Goal: Information Seeking & Learning: Find specific fact

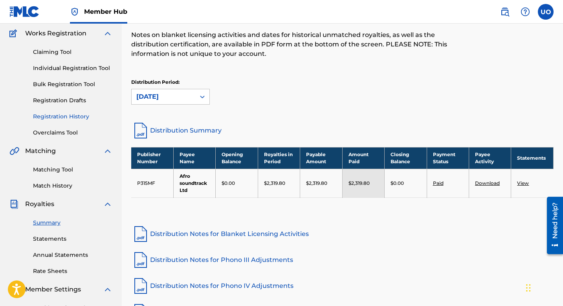
click at [68, 120] on link "Registration History" at bounding box center [72, 116] width 79 height 8
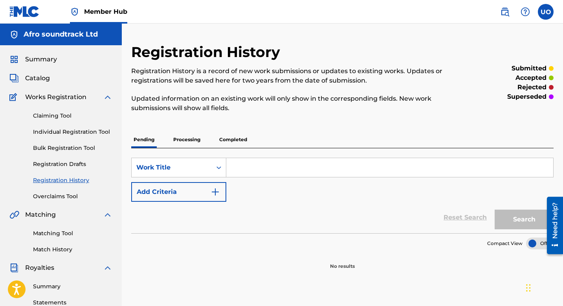
click at [241, 140] on p "Completed" at bounding box center [233, 139] width 33 height 16
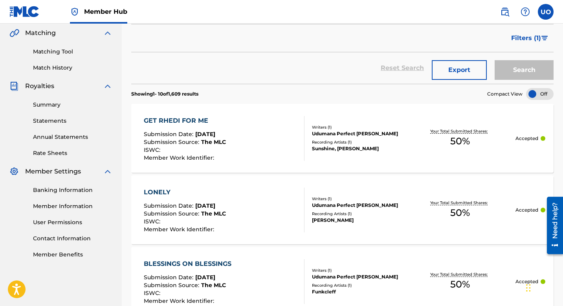
scroll to position [782, 0]
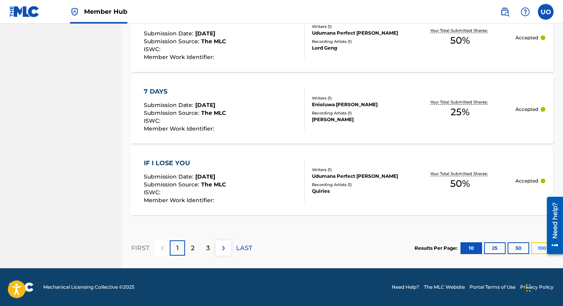
click at [535, 249] on button "100" at bounding box center [542, 248] width 22 height 12
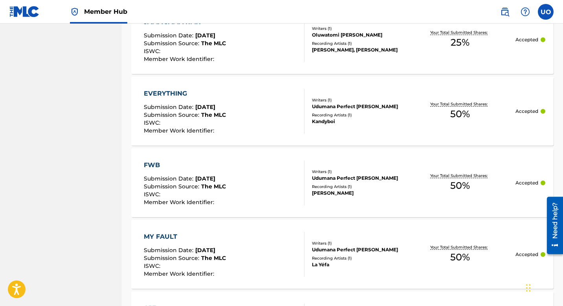
scroll to position [7216, 0]
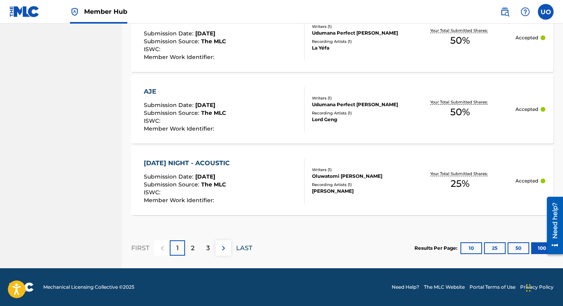
click at [242, 249] on p "LAST" at bounding box center [244, 247] width 16 height 9
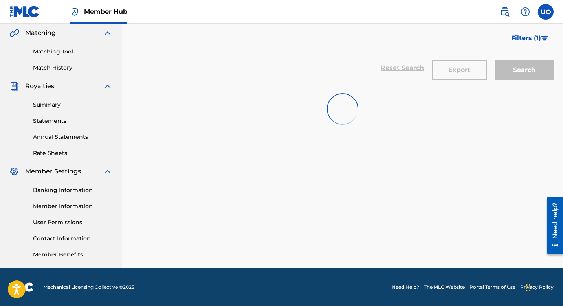
scroll to position [711, 0]
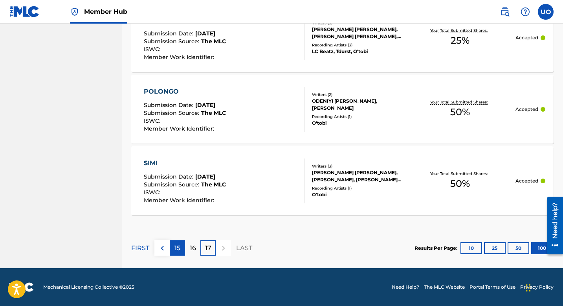
click at [178, 253] on div "15" at bounding box center [177, 247] width 15 height 15
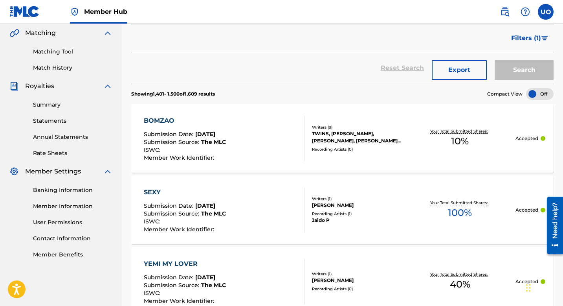
scroll to position [7216, 0]
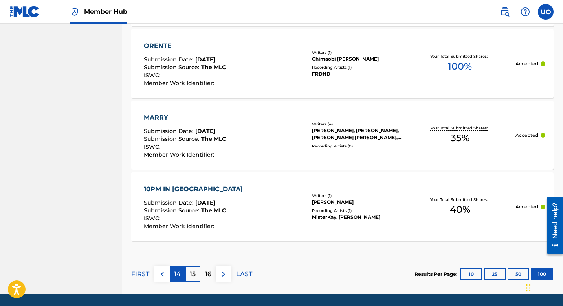
click at [175, 279] on div "14" at bounding box center [177, 273] width 15 height 15
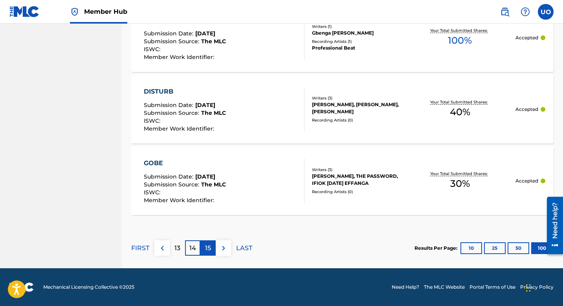
click at [204, 245] on div "15" at bounding box center [207, 247] width 15 height 15
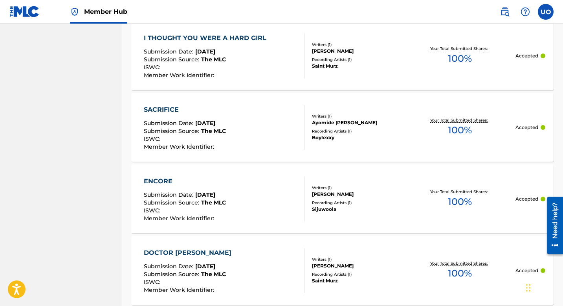
scroll to position [7242, 0]
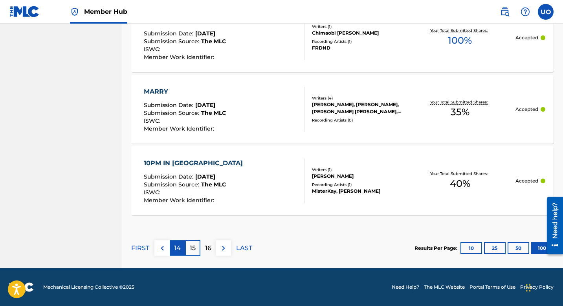
click at [179, 252] on p "14" at bounding box center [177, 247] width 7 height 9
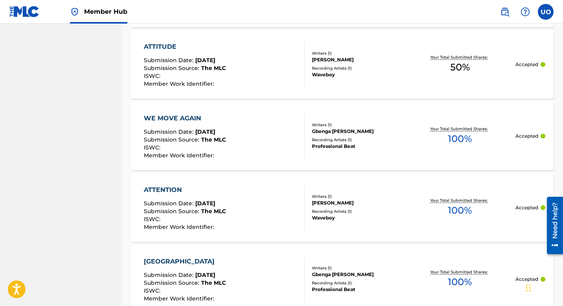
scroll to position [7216, 0]
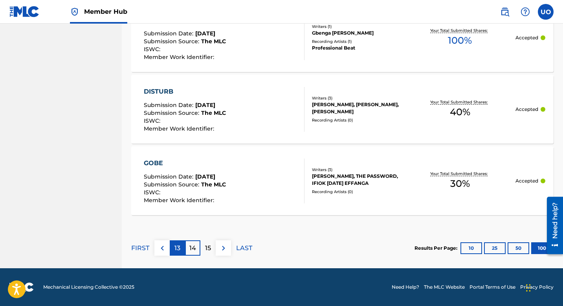
click at [179, 245] on p "13" at bounding box center [177, 247] width 6 height 9
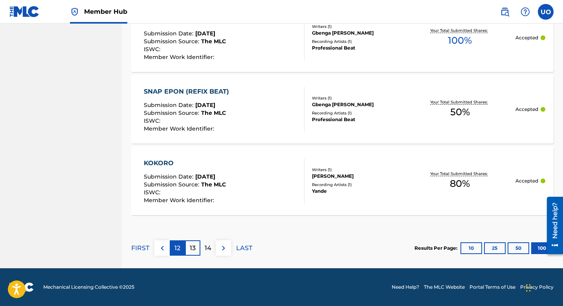
click at [176, 251] on p "12" at bounding box center [177, 247] width 6 height 9
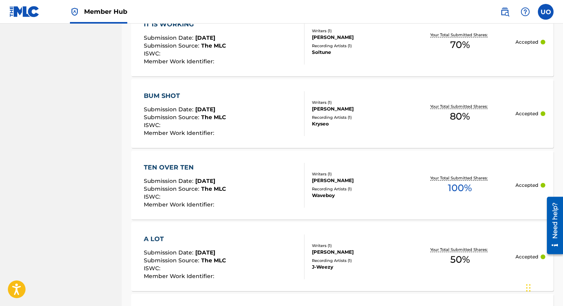
scroll to position [7242, 0]
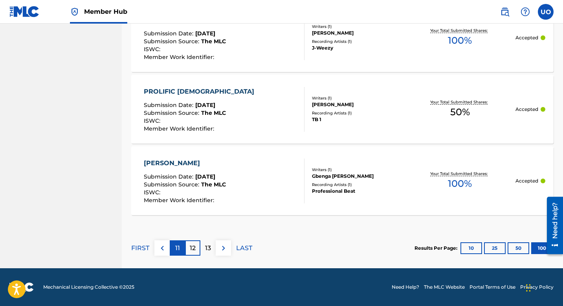
click at [177, 247] on p "11" at bounding box center [177, 247] width 5 height 9
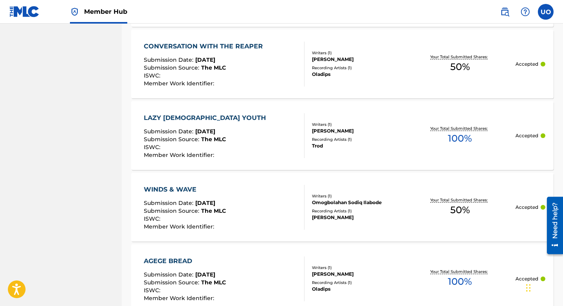
scroll to position [7267, 0]
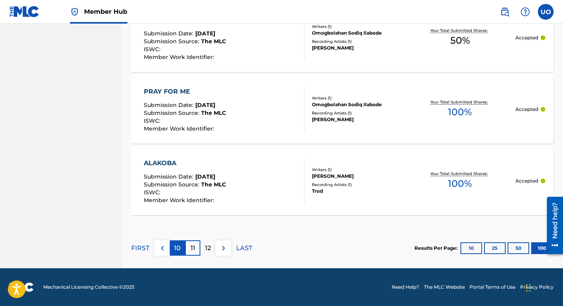
click at [178, 251] on p "10" at bounding box center [177, 247] width 7 height 9
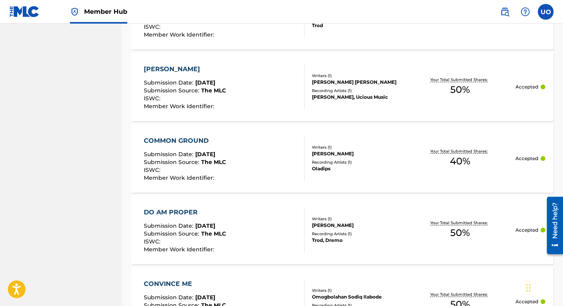
scroll to position [5912, 0]
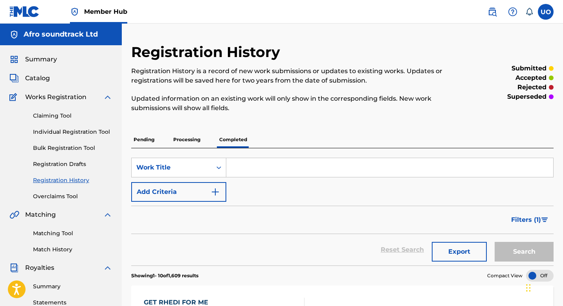
click at [319, 168] on input "Search Form" at bounding box center [389, 167] width 327 height 19
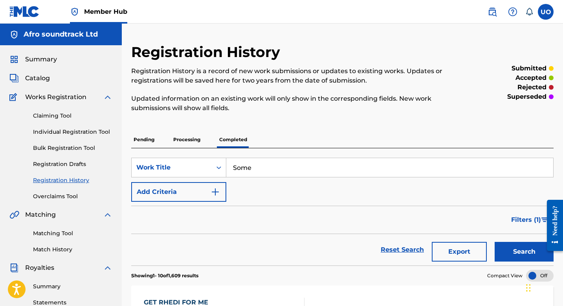
type input "Somebody"
click at [494, 242] on button "Search" at bounding box center [523, 252] width 59 height 20
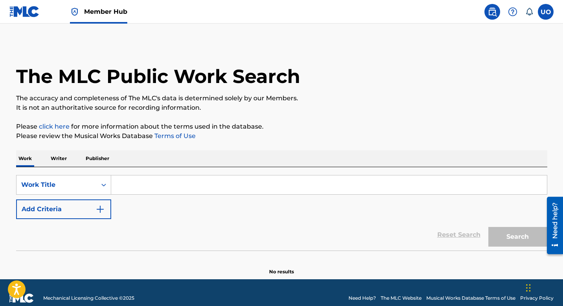
click at [60, 157] on p "Writer" at bounding box center [58, 158] width 21 height 16
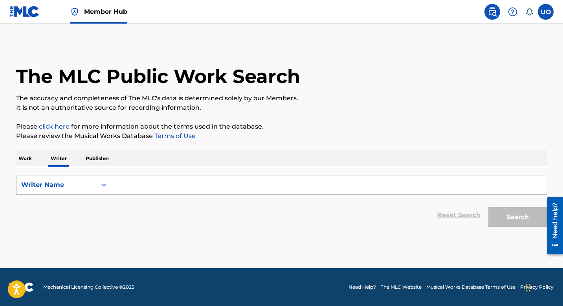
click at [28, 156] on p "Work" at bounding box center [25, 158] width 18 height 16
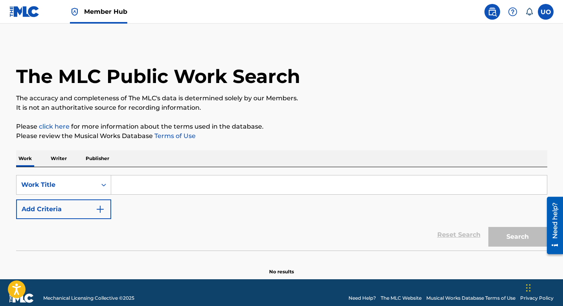
click at [56, 157] on p "Writer" at bounding box center [58, 158] width 21 height 16
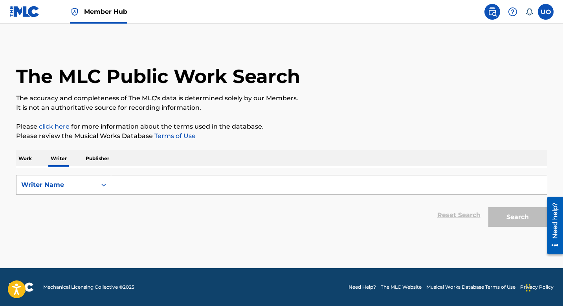
click at [141, 182] on input "Search Form" at bounding box center [329, 184] width 436 height 19
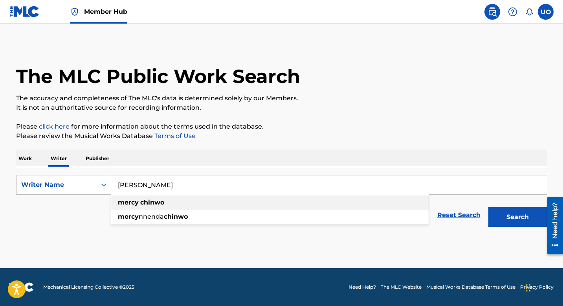
click at [138, 202] on strong "mercy" at bounding box center [128, 201] width 21 height 7
type input "mercy chinwo"
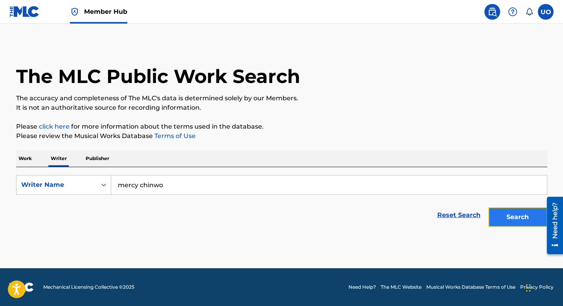
click at [516, 216] on button "Search" at bounding box center [517, 217] width 59 height 20
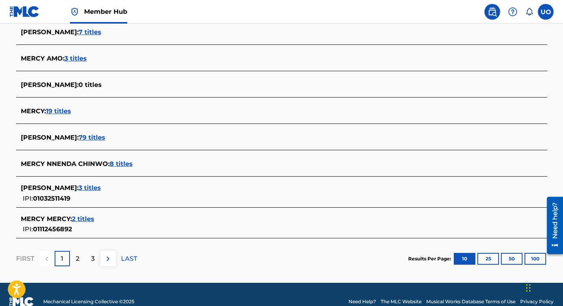
scroll to position [292, 0]
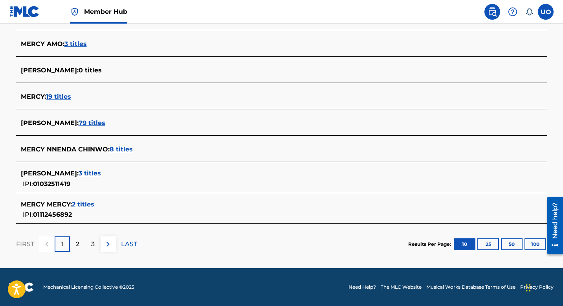
click at [86, 122] on span "79 titles" at bounding box center [92, 122] width 27 height 7
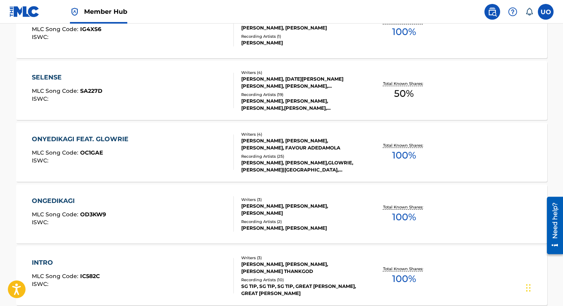
scroll to position [511, 0]
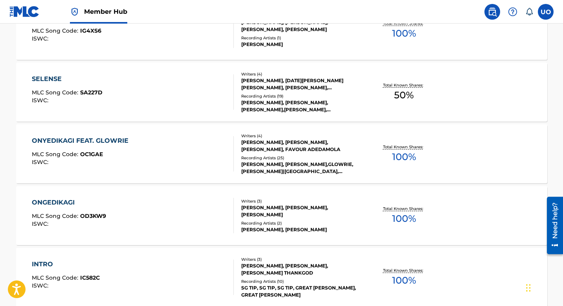
click at [115, 89] on div "SELENSE MLC Song Code : SA227D ISWC :" at bounding box center [133, 91] width 202 height 35
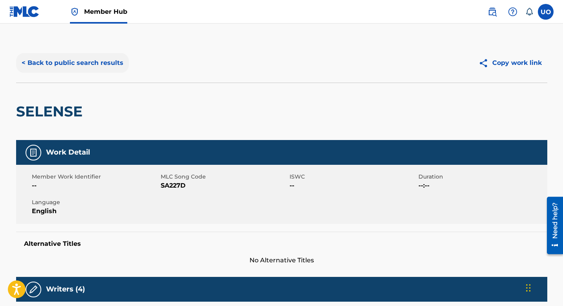
click at [54, 58] on button "< Back to public search results" at bounding box center [72, 63] width 113 height 20
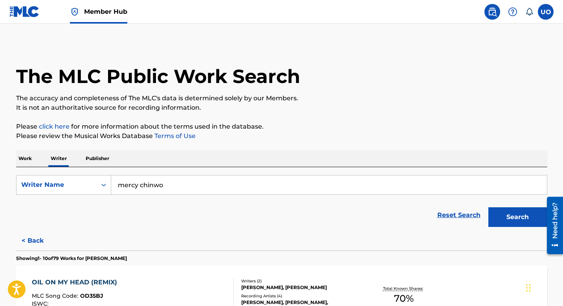
click at [31, 157] on p "Work" at bounding box center [25, 158] width 18 height 16
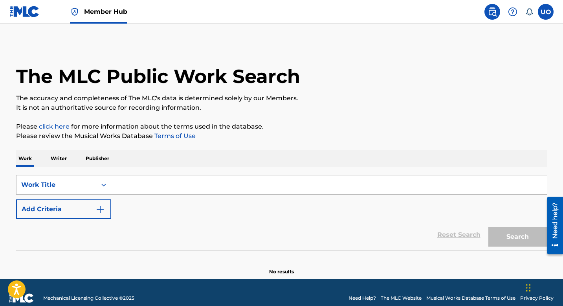
click at [152, 183] on input "Search Form" at bounding box center [329, 184] width 436 height 19
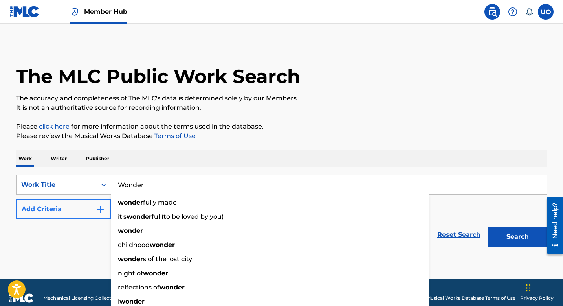
type input "Wonder"
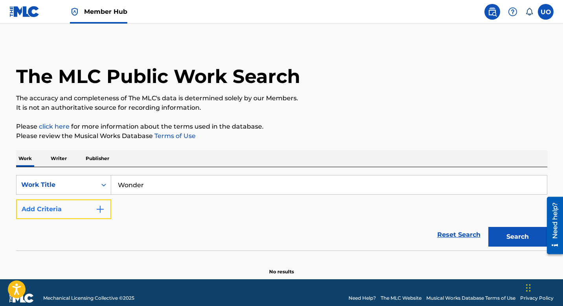
click at [88, 207] on button "Add Criteria" at bounding box center [63, 209] width 95 height 20
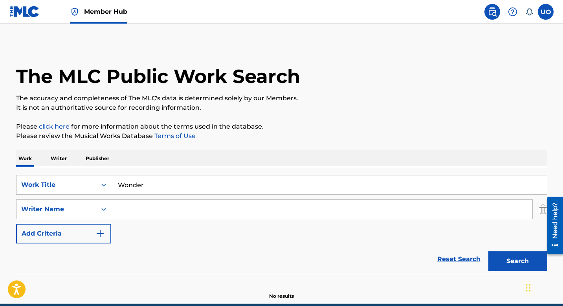
click at [138, 212] on input "Search Form" at bounding box center [321, 209] width 421 height 19
click at [141, 224] on strong "chinwo" at bounding box center [152, 226] width 24 height 7
type input "mercy chinwo"
click at [525, 252] on button "Search" at bounding box center [517, 261] width 59 height 20
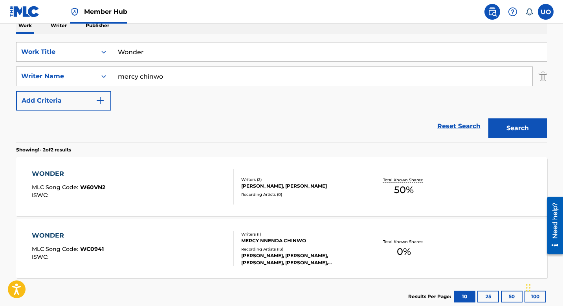
scroll to position [133, 0]
click at [62, 178] on div "WONDER MLC Song Code : W60VN2 ISWC :" at bounding box center [68, 185] width 73 height 35
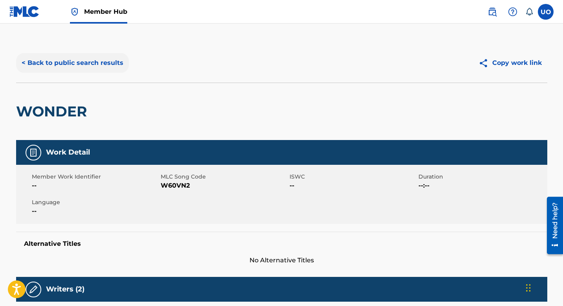
click at [33, 70] on button "< Back to public search results" at bounding box center [72, 63] width 113 height 20
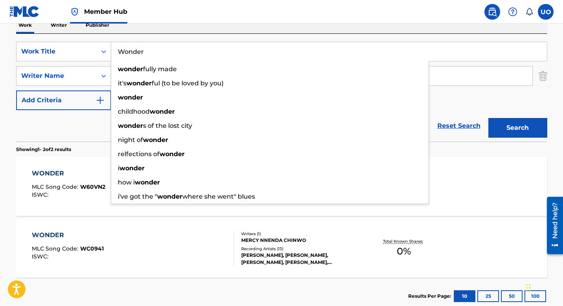
drag, startPoint x: 149, startPoint y: 57, endPoint x: 114, endPoint y: 51, distance: 35.4
click at [114, 51] on input "Wonder" at bounding box center [329, 51] width 436 height 19
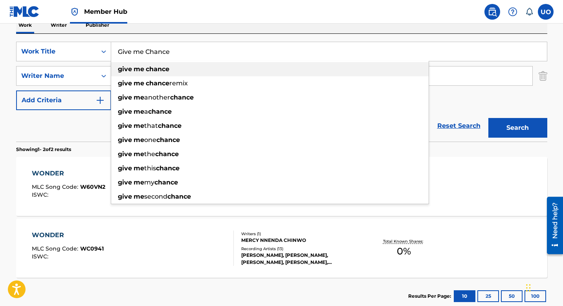
click at [117, 67] on div "give me chance" at bounding box center [269, 69] width 317 height 14
type input "give me chance"
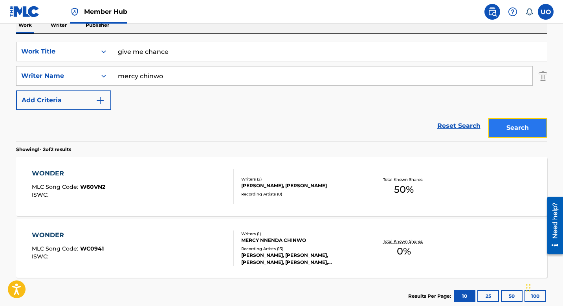
click at [513, 125] on button "Search" at bounding box center [517, 128] width 59 height 20
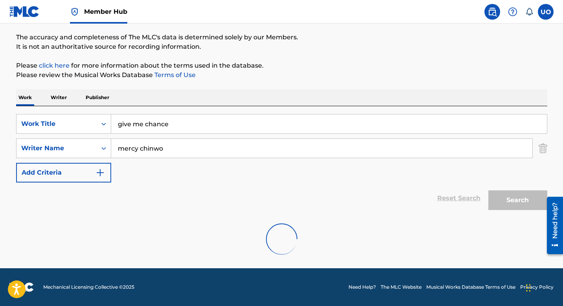
scroll to position [122, 0]
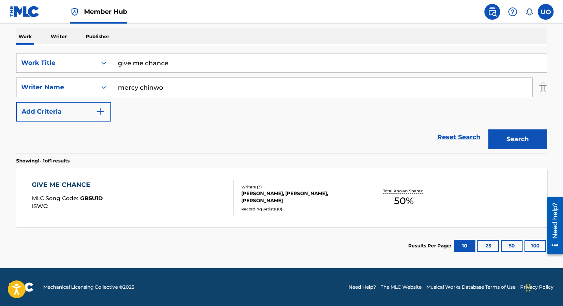
click at [87, 188] on div "GIVE ME CHANCE" at bounding box center [67, 184] width 71 height 9
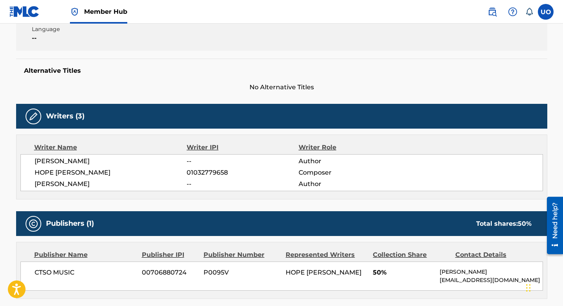
scroll to position [172, 0]
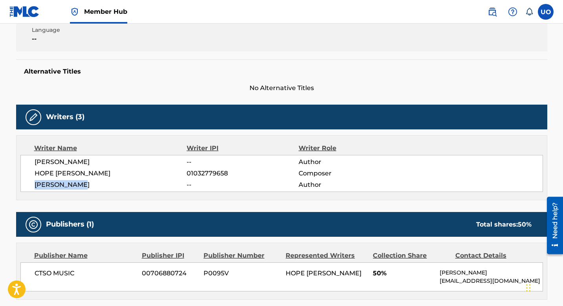
drag, startPoint x: 92, startPoint y: 188, endPoint x: 32, endPoint y: 186, distance: 59.7
click at [32, 186] on div "BIDEMI OLAOBA -- Author HOPE ISAIAH EKWERE 01032779658 Composer MERCY CHINWO --…" at bounding box center [281, 173] width 522 height 37
copy span "MERCY CHINWO"
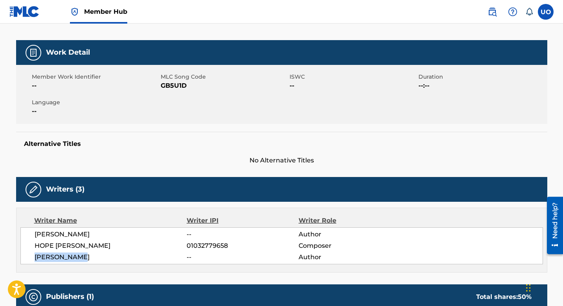
scroll to position [0, 0]
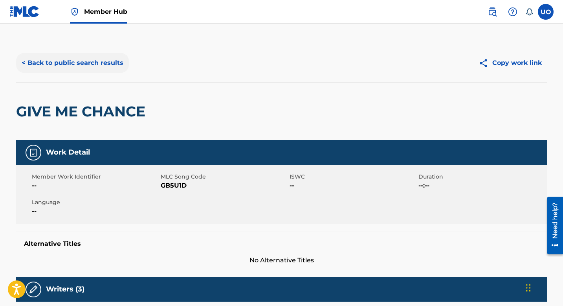
click at [26, 68] on button "< Back to public search results" at bounding box center [72, 63] width 113 height 20
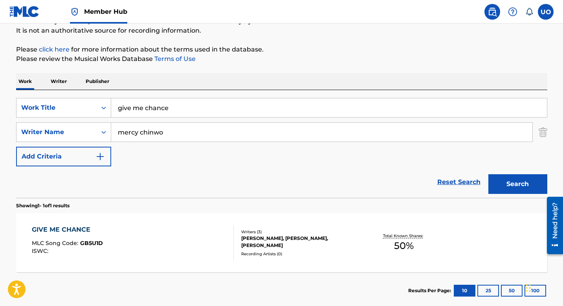
drag, startPoint x: 179, startPoint y: 112, endPoint x: 114, endPoint y: 108, distance: 65.3
click at [114, 108] on input "give me chance" at bounding box center [329, 107] width 436 height 19
type input "Igwe"
click at [488, 174] on button "Search" at bounding box center [517, 184] width 59 height 20
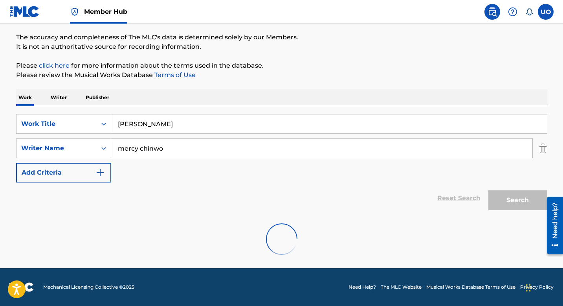
scroll to position [61, 0]
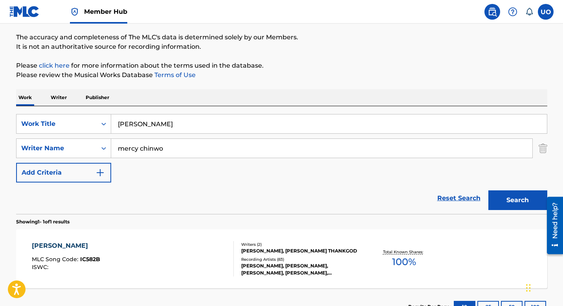
click at [68, 200] on div "Reset Search Search" at bounding box center [281, 197] width 531 height 31
click at [92, 259] on span "IC582B" at bounding box center [90, 258] width 20 height 7
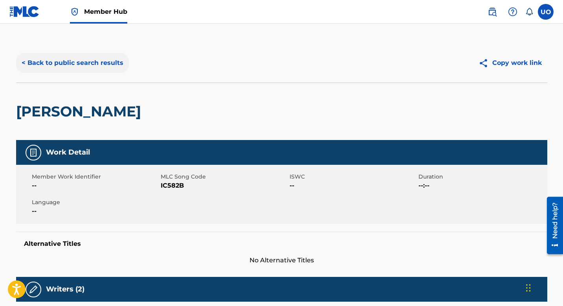
click at [31, 66] on button "< Back to public search results" at bounding box center [72, 63] width 113 height 20
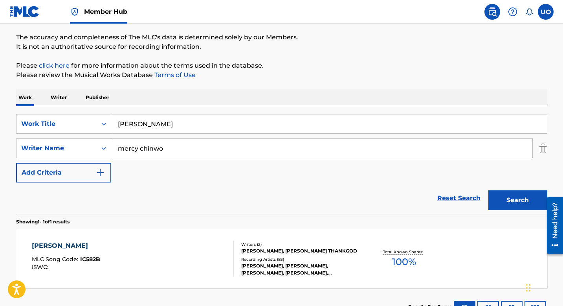
click at [216, 146] on input "mercy chinwo" at bounding box center [321, 148] width 421 height 19
click at [219, 167] on div "mercy chinwo" at bounding box center [262, 166] width 303 height 14
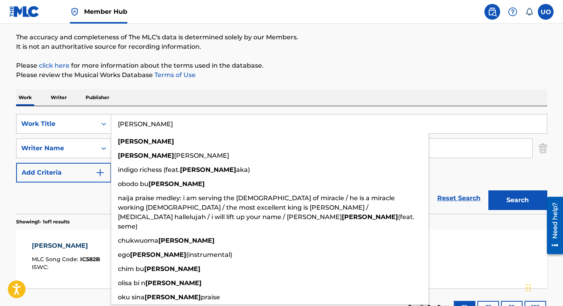
drag, startPoint x: 143, startPoint y: 124, endPoint x: 113, endPoint y: 123, distance: 30.3
click at [113, 123] on input "Igwe" at bounding box center [329, 123] width 436 height 19
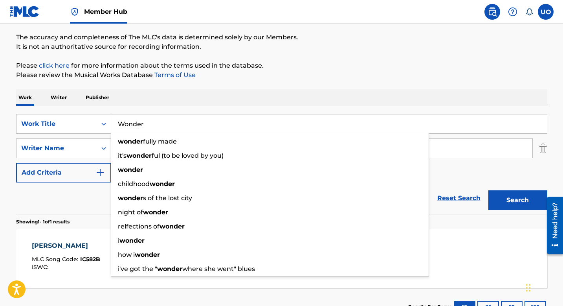
type input "Wonder"
click at [488, 190] on button "Search" at bounding box center [517, 200] width 59 height 20
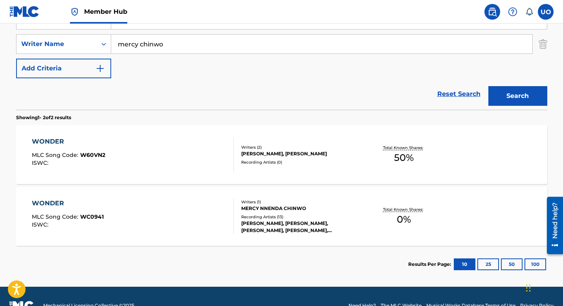
scroll to position [167, 0]
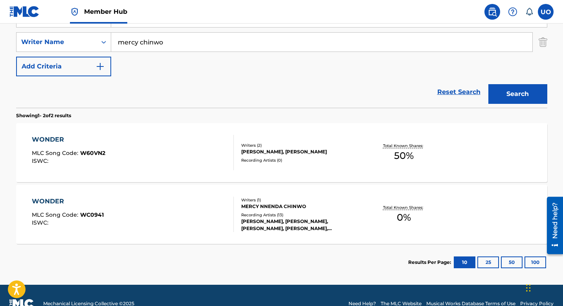
click at [146, 216] on div "WONDER MLC Song Code : WC0941 ISWC :" at bounding box center [133, 213] width 202 height 35
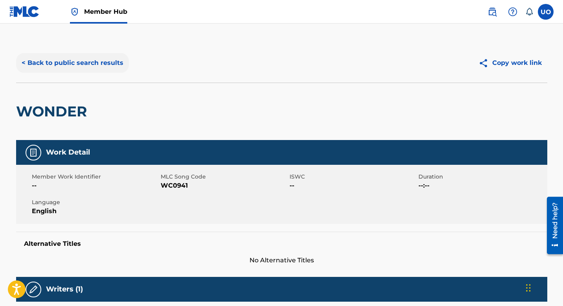
click at [26, 65] on button "< Back to public search results" at bounding box center [72, 63] width 113 height 20
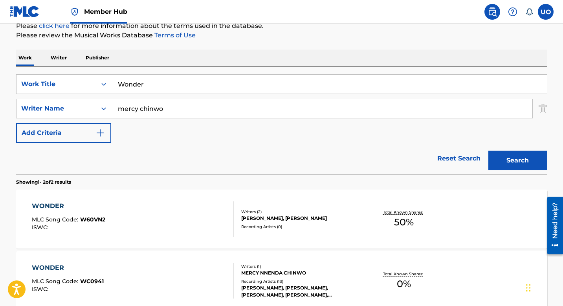
scroll to position [86, 0]
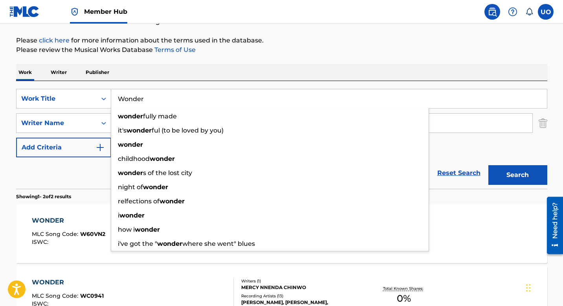
drag, startPoint x: 145, startPoint y: 98, endPoint x: 115, endPoint y: 96, distance: 30.7
click at [115, 96] on input "Wonder" at bounding box center [329, 98] width 436 height 19
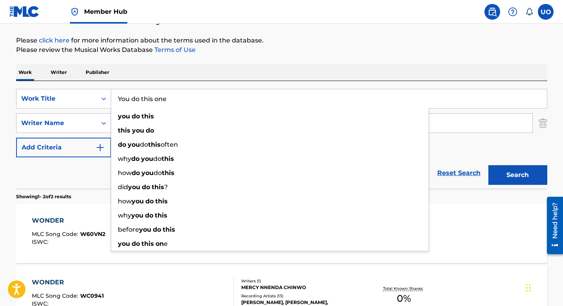
click at [488, 165] on button "Search" at bounding box center [517, 175] width 59 height 20
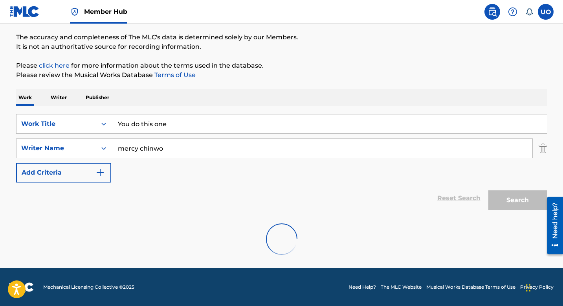
scroll to position [61, 0]
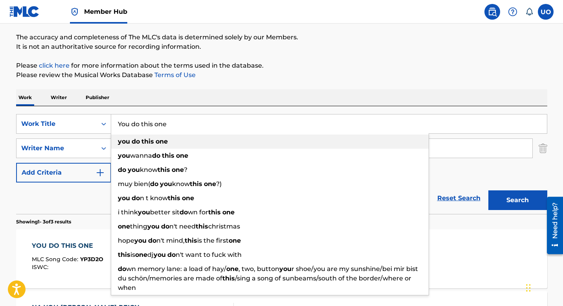
click at [144, 146] on div "you do this one" at bounding box center [269, 141] width 317 height 14
type input "you do this one"
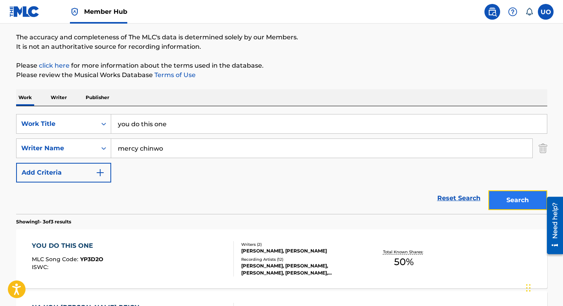
click at [509, 203] on button "Search" at bounding box center [517, 200] width 59 height 20
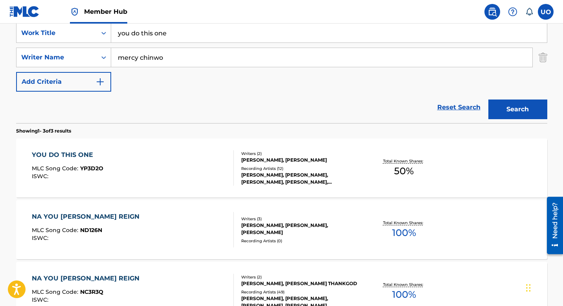
scroll to position [149, 0]
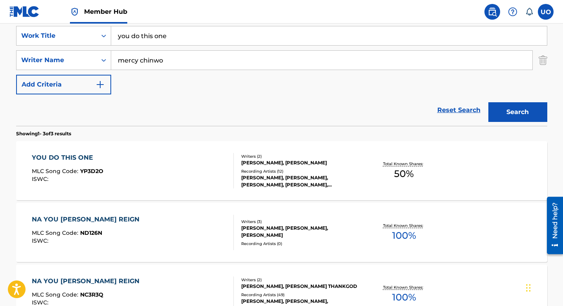
click at [82, 154] on div "YOU DO THIS ONE" at bounding box center [67, 157] width 71 height 9
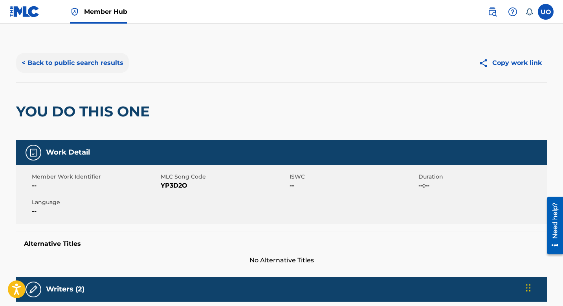
click at [40, 66] on button "< Back to public search results" at bounding box center [72, 63] width 113 height 20
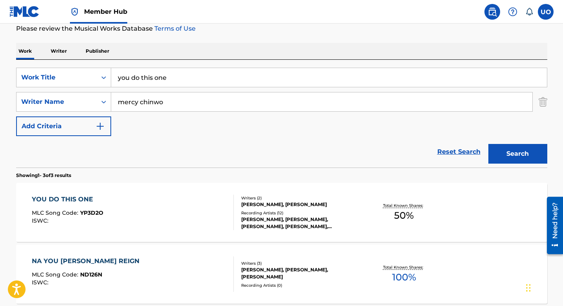
scroll to position [97, 0]
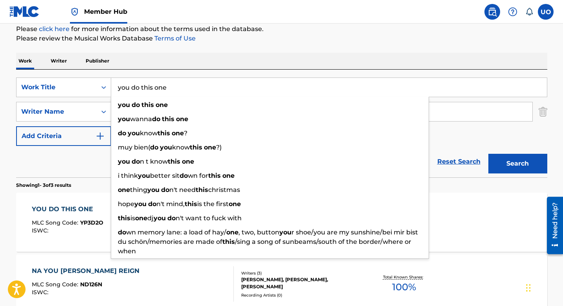
drag, startPoint x: 184, startPoint y: 92, endPoint x: 115, endPoint y: 84, distance: 69.3
click at [115, 84] on input "you do this one" at bounding box center [329, 87] width 436 height 19
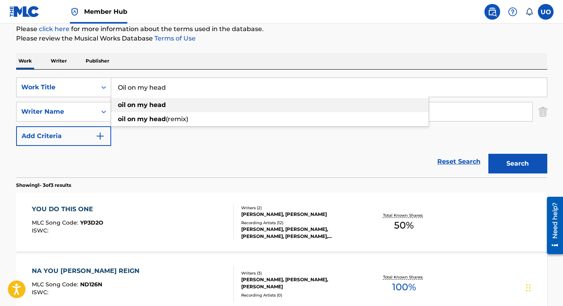
click at [118, 105] on strong "oil" at bounding box center [122, 104] width 8 height 7
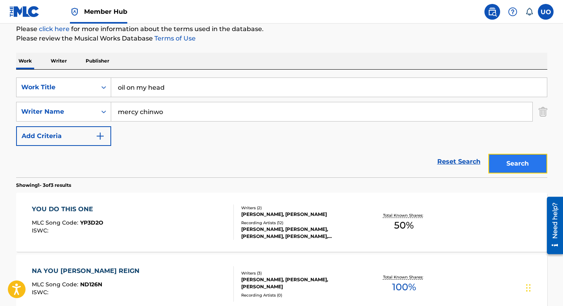
click at [503, 168] on button "Search" at bounding box center [517, 164] width 59 height 20
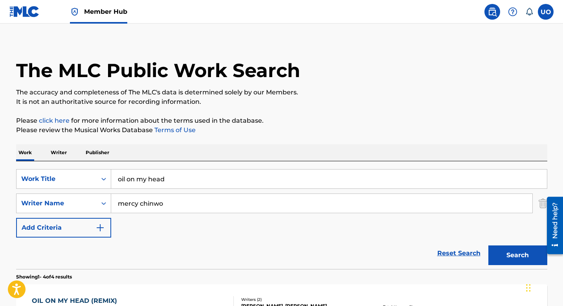
scroll to position [0, 0]
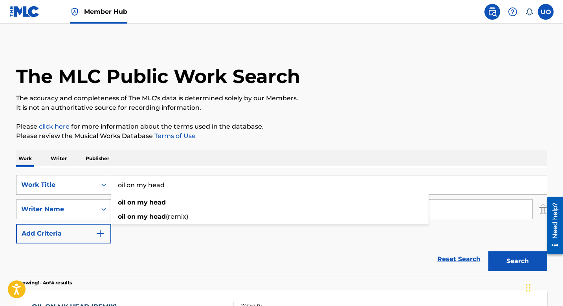
drag, startPoint x: 180, startPoint y: 190, endPoint x: 115, endPoint y: 183, distance: 65.6
click at [115, 183] on input "oil on my head" at bounding box center [329, 184] width 436 height 19
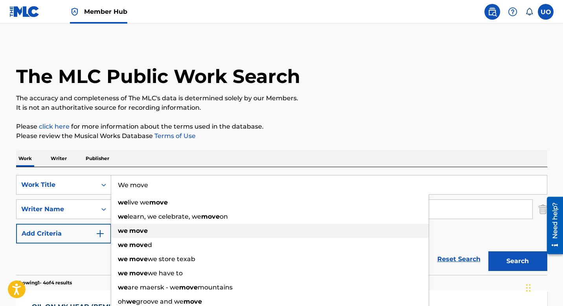
click at [122, 230] on strong "we" at bounding box center [123, 230] width 10 height 7
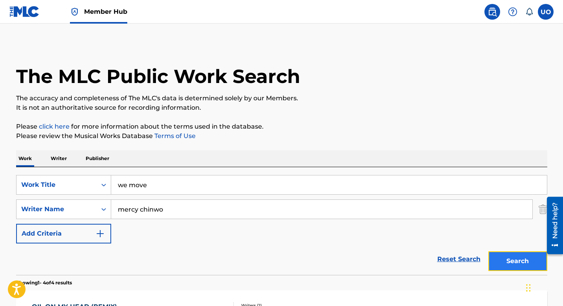
click at [522, 261] on button "Search" at bounding box center [517, 261] width 59 height 20
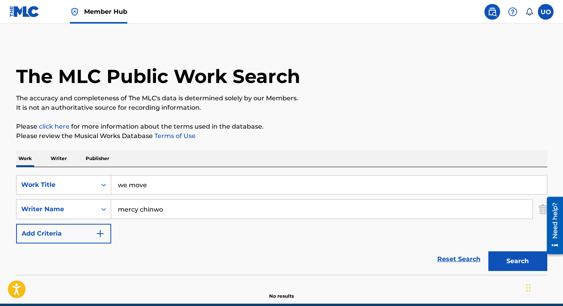
scroll to position [35, 0]
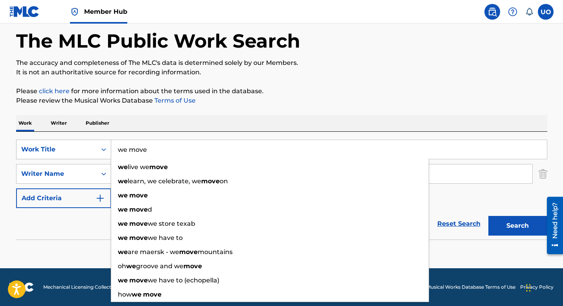
drag, startPoint x: 157, startPoint y: 150, endPoint x: 107, endPoint y: 147, distance: 50.8
click at [107, 147] on div "SearchWithCriteria347df3ca-546e-4e68-a2d3-debe826bc162 Work Title we move we li…" at bounding box center [281, 149] width 531 height 20
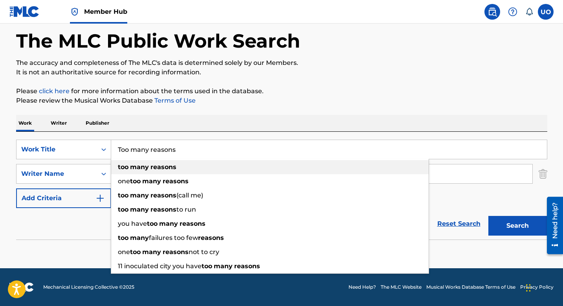
click at [114, 163] on div "too many reasons" at bounding box center [269, 167] width 317 height 14
type input "too many reasons"
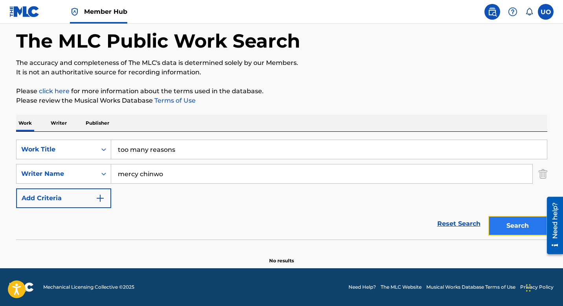
click at [509, 227] on button "Search" at bounding box center [517, 226] width 59 height 20
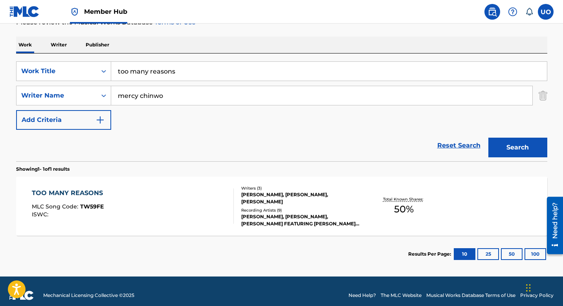
scroll to position [122, 0]
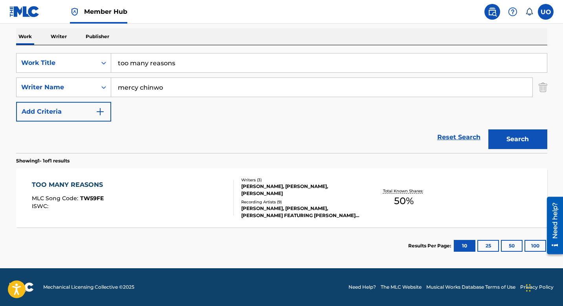
click at [97, 188] on div "TOO MANY REASONS" at bounding box center [69, 184] width 75 height 9
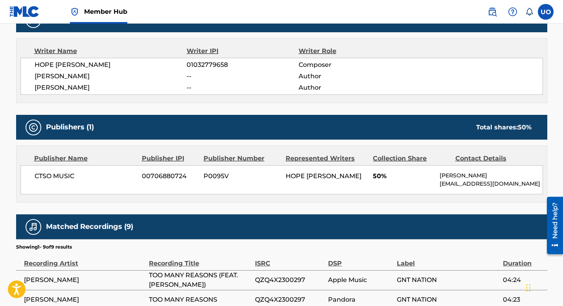
scroll to position [282, 0]
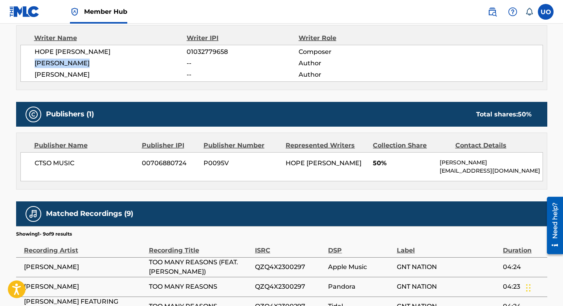
drag, startPoint x: 100, startPoint y: 62, endPoint x: 33, endPoint y: 66, distance: 67.3
click at [33, 66] on div "HOPE ISAIAH EKWERE 01032779658 Composer AMAKA OKWUOHA -- Author MERCY CHINWO --…" at bounding box center [281, 63] width 522 height 37
copy span "AMAKA OKWUOHA"
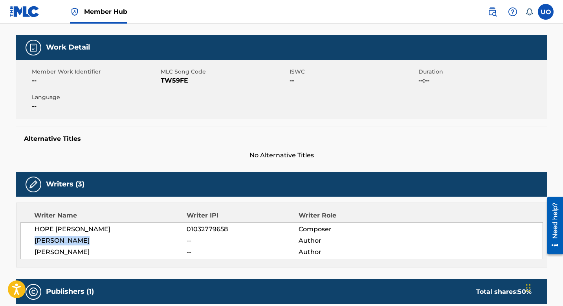
scroll to position [0, 0]
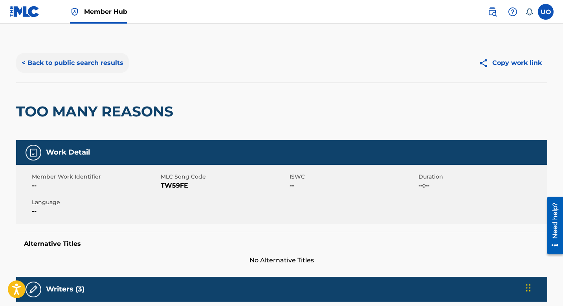
click at [27, 63] on button "< Back to public search results" at bounding box center [72, 63] width 113 height 20
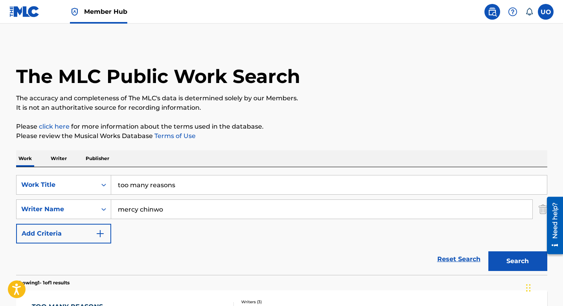
scroll to position [77, 0]
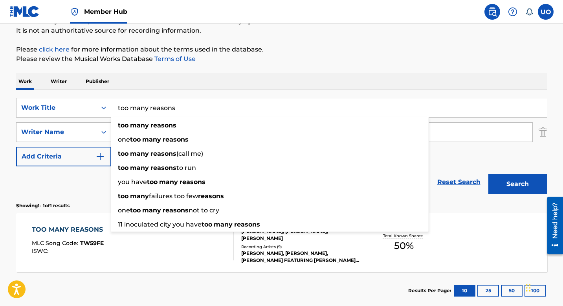
drag, startPoint x: 180, startPoint y: 108, endPoint x: 116, endPoint y: 101, distance: 64.0
click at [116, 101] on input "too many reasons" at bounding box center [329, 107] width 436 height 19
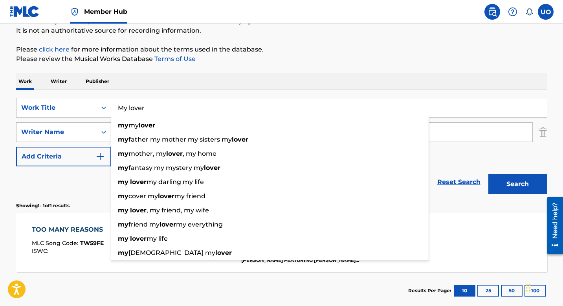
click at [207, 101] on input "My lover" at bounding box center [329, 107] width 436 height 19
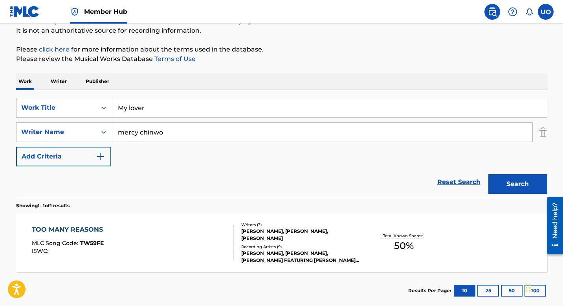
click at [469, 154] on div "SearchWithCriteria347df3ca-546e-4e68-a2d3-debe826bc162 Work Title My lover Sear…" at bounding box center [281, 132] width 531 height 68
click at [522, 183] on button "Search" at bounding box center [517, 184] width 59 height 20
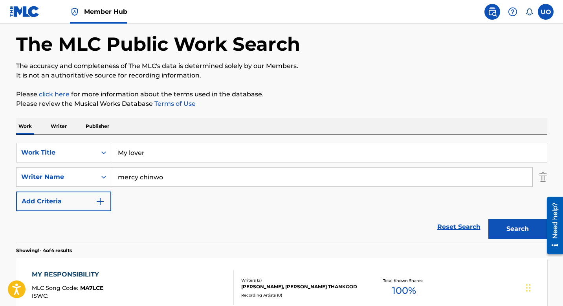
scroll to position [0, 0]
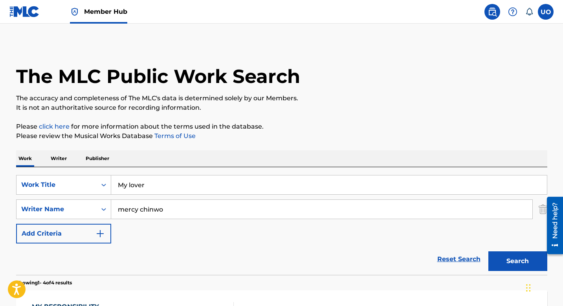
click at [209, 185] on input "My lover" at bounding box center [329, 184] width 436 height 19
click at [515, 262] on button "Search" at bounding box center [517, 261] width 59 height 20
drag, startPoint x: 189, startPoint y: 185, endPoint x: 99, endPoint y: 182, distance: 89.6
click at [99, 182] on div "SearchWithCriteria347df3ca-546e-4e68-a2d3-debe826bc162 Work Title My lover (Liv…" at bounding box center [281, 185] width 531 height 20
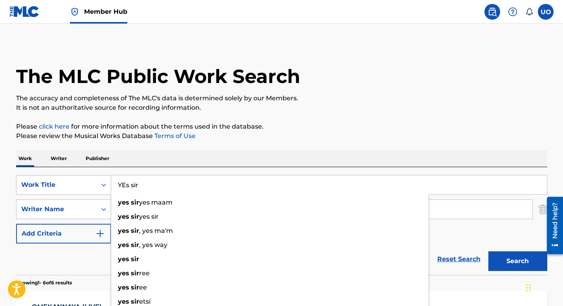
type input "YEs sir"
click at [488, 251] on button "Search" at bounding box center [517, 261] width 59 height 20
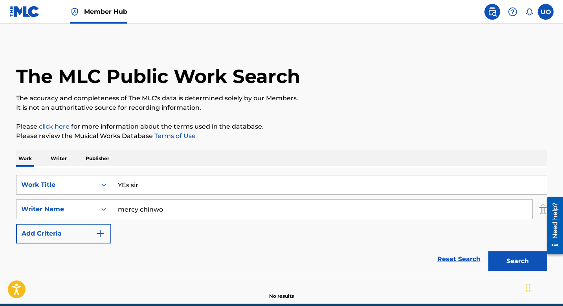
scroll to position [35, 0]
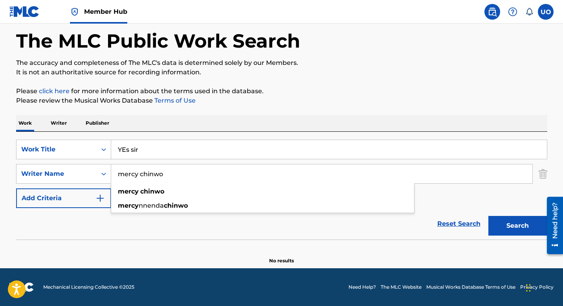
drag, startPoint x: 175, startPoint y: 176, endPoint x: 115, endPoint y: 171, distance: 59.5
click at [115, 171] on input "mercy chinwo" at bounding box center [321, 173] width 421 height 19
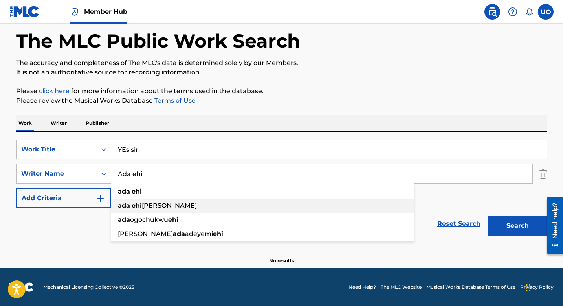
click at [163, 200] on div "ada ehi moses" at bounding box center [262, 205] width 303 height 14
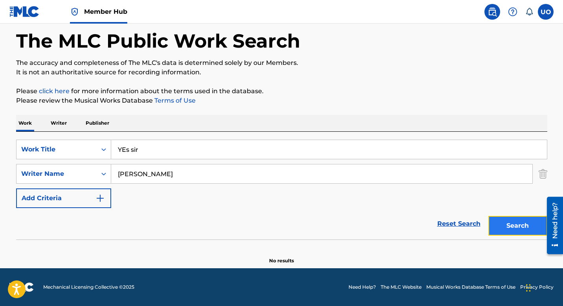
click at [515, 218] on button "Search" at bounding box center [517, 226] width 59 height 20
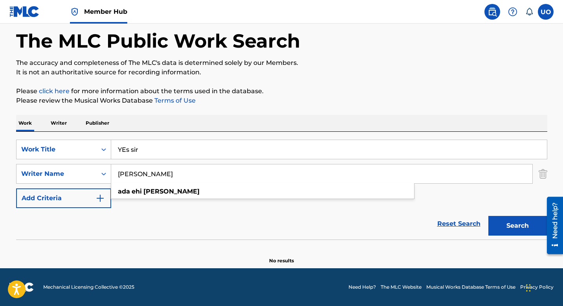
drag, startPoint x: 177, startPoint y: 174, endPoint x: 129, endPoint y: 174, distance: 47.9
click at [129, 174] on input "ada ehi moses" at bounding box center [321, 173] width 421 height 19
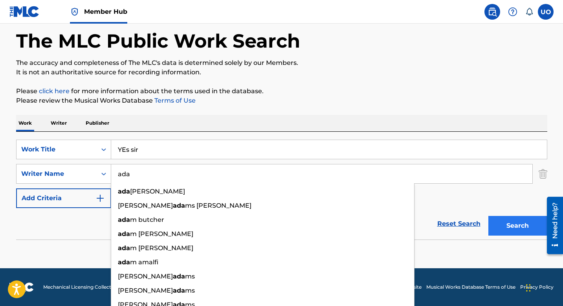
type input "ada"
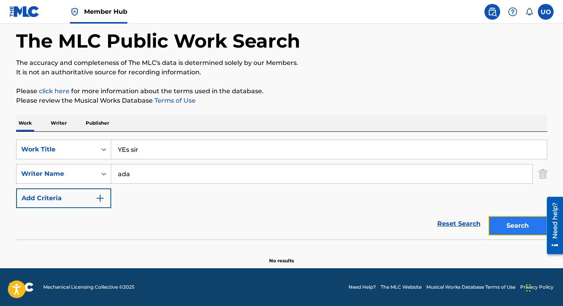
click at [507, 226] on button "Search" at bounding box center [517, 226] width 59 height 20
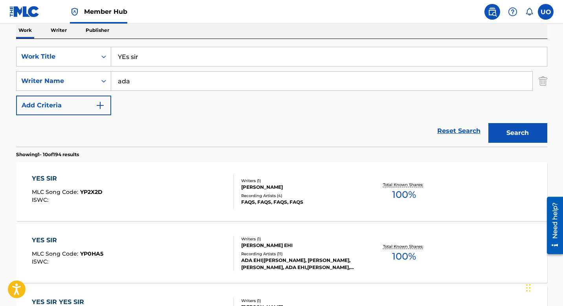
scroll to position [129, 0]
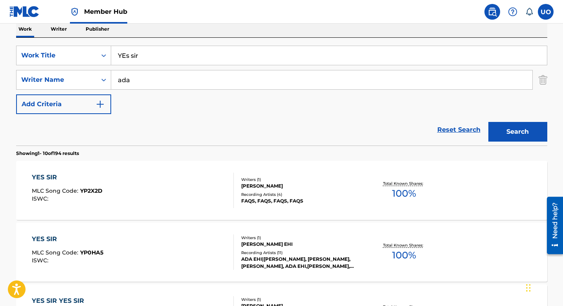
click at [54, 240] on div "YES SIR" at bounding box center [67, 238] width 71 height 9
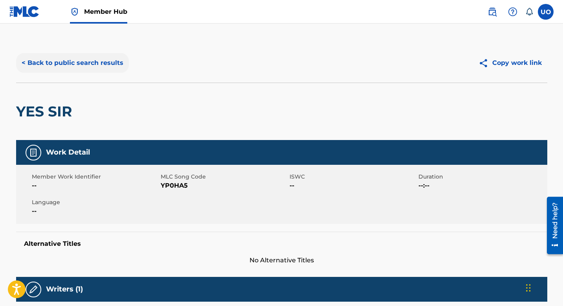
click at [39, 59] on button "< Back to public search results" at bounding box center [72, 63] width 113 height 20
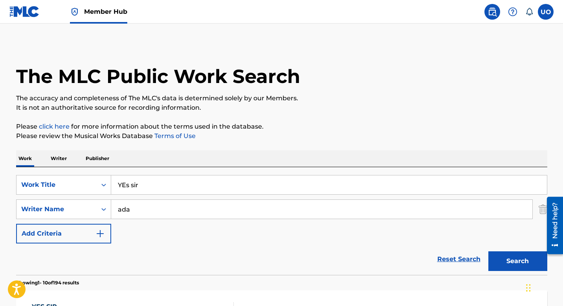
scroll to position [129, 0]
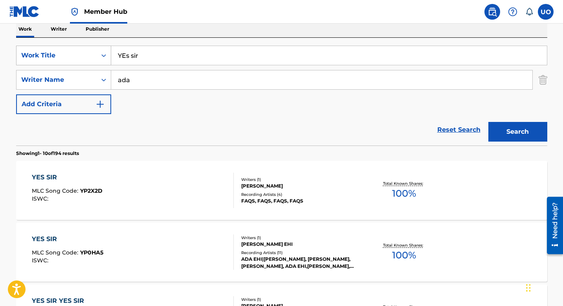
drag, startPoint x: 152, startPoint y: 60, endPoint x: 110, endPoint y: 55, distance: 42.3
click at [110, 55] on div "SearchWithCriteria347df3ca-546e-4e68-a2d3-debe826bc162 Work Title YEs sir" at bounding box center [281, 56] width 531 height 20
type input "Amaram Onyewem"
drag, startPoint x: 131, startPoint y: 78, endPoint x: 110, endPoint y: 77, distance: 21.6
click at [110, 77] on div "SearchWithCriteria80e7eb3a-d487-4f4f-9343-73b6a13091b4 Writer Name ada" at bounding box center [281, 80] width 531 height 20
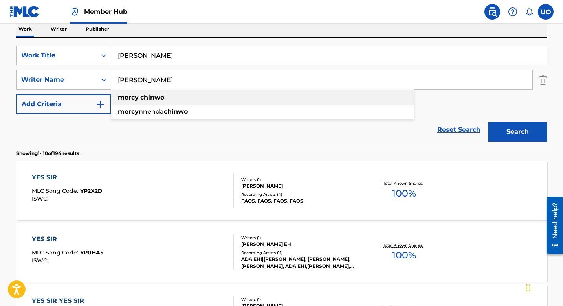
click at [132, 99] on strong "mercy" at bounding box center [128, 96] width 21 height 7
type input "mercy chinwo"
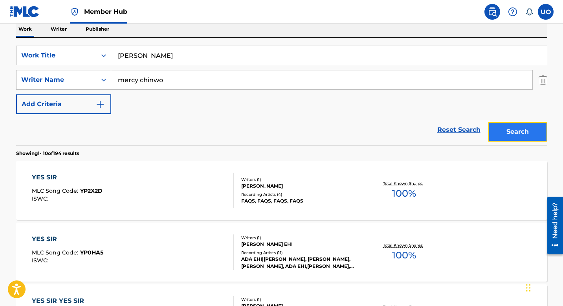
click at [523, 127] on button "Search" at bounding box center [517, 132] width 59 height 20
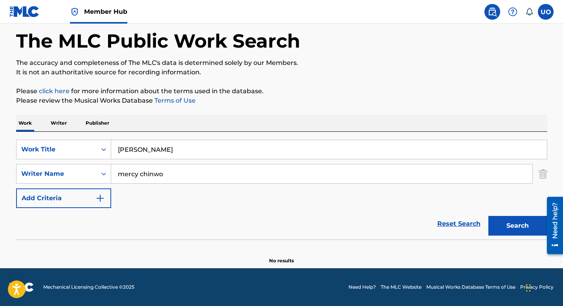
scroll to position [35, 0]
drag, startPoint x: 223, startPoint y: 146, endPoint x: 115, endPoint y: 148, distance: 107.6
click at [115, 148] on input "Amaram Onyewem" at bounding box center [329, 149] width 436 height 19
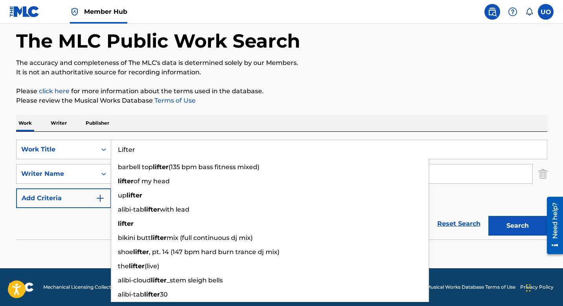
type input "Lifter"
click at [488, 216] on button "Search" at bounding box center [517, 226] width 59 height 20
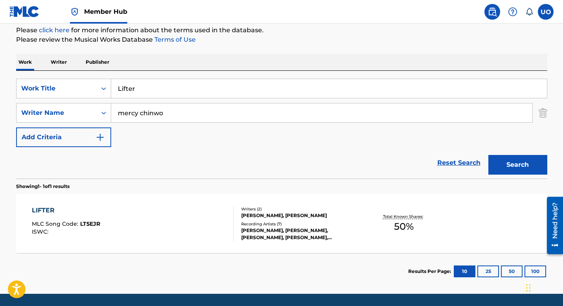
scroll to position [122, 0]
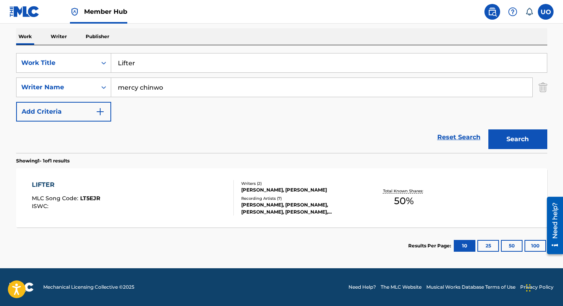
click at [50, 180] on div "LIFTER" at bounding box center [66, 184] width 68 height 9
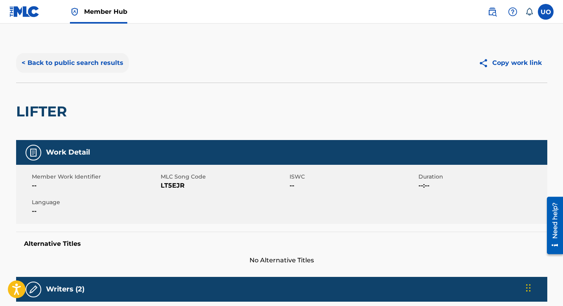
click at [27, 70] on button "< Back to public search results" at bounding box center [72, 63] width 113 height 20
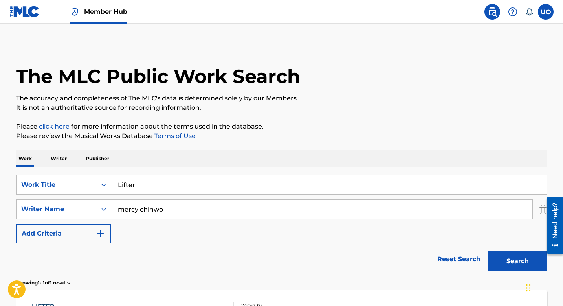
scroll to position [77, 0]
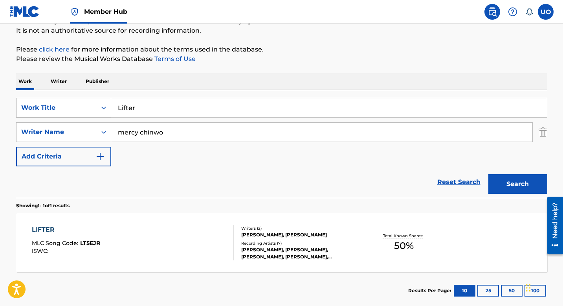
drag, startPoint x: 141, startPoint y: 107, endPoint x: 105, endPoint y: 104, distance: 36.2
click at [105, 104] on div "SearchWithCriteria347df3ca-546e-4e68-a2d3-debe826bc162 Work Title Lifter" at bounding box center [281, 108] width 531 height 20
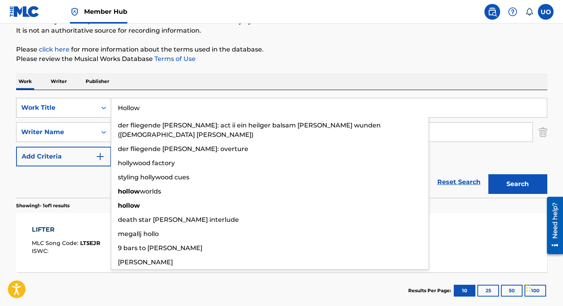
type input "Hollow"
click at [488, 174] on button "Search" at bounding box center [517, 184] width 59 height 20
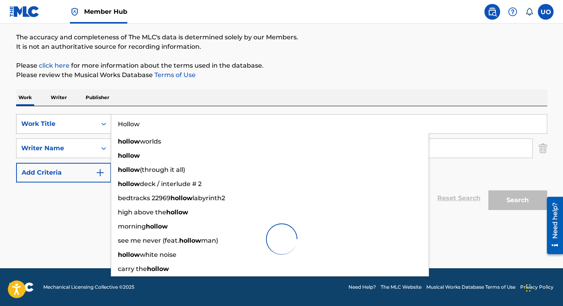
scroll to position [61, 0]
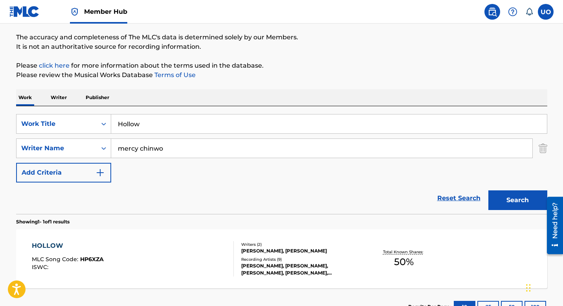
click at [81, 208] on div "Reset Search Search" at bounding box center [281, 197] width 531 height 31
click at [90, 249] on div "HOLLOW" at bounding box center [68, 245] width 72 height 9
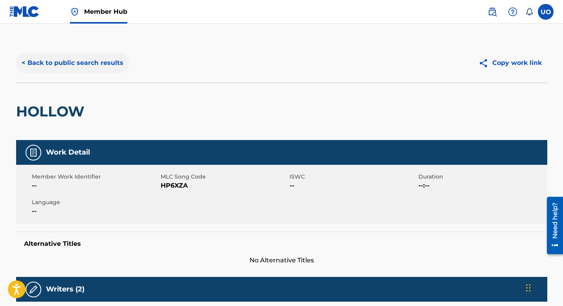
click at [34, 68] on button "< Back to public search results" at bounding box center [72, 63] width 113 height 20
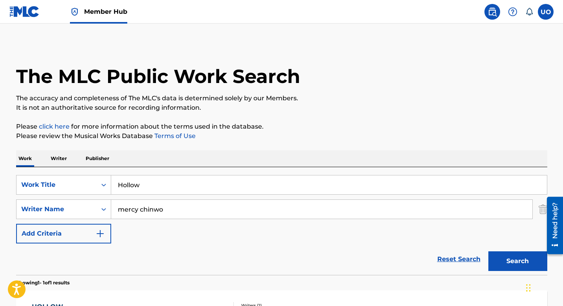
scroll to position [61, 0]
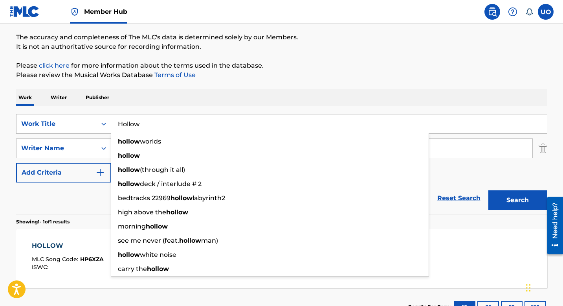
drag, startPoint x: 159, startPoint y: 126, endPoint x: 117, endPoint y: 121, distance: 42.2
click at [117, 121] on input "Hollow" at bounding box center [329, 123] width 436 height 19
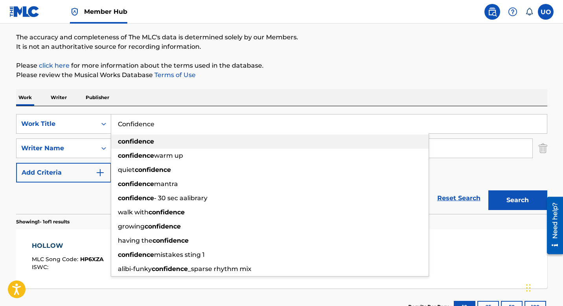
click at [122, 137] on div "confidence" at bounding box center [269, 141] width 317 height 14
type input "confidence"
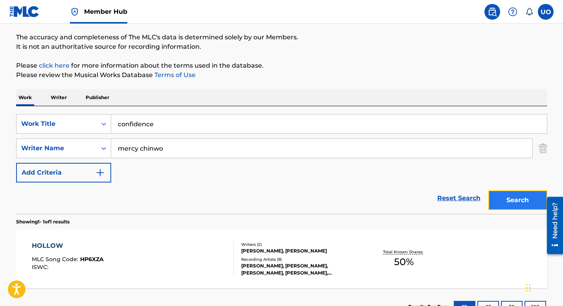
click at [533, 205] on button "Search" at bounding box center [517, 200] width 59 height 20
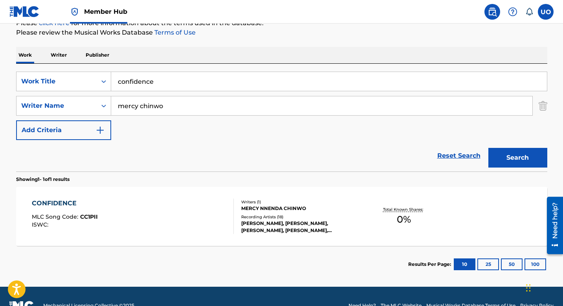
scroll to position [104, 0]
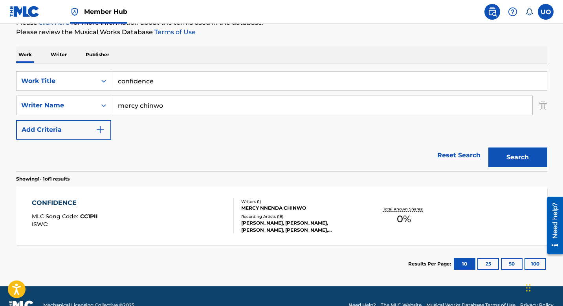
click at [72, 203] on div "CONFIDENCE" at bounding box center [65, 202] width 66 height 9
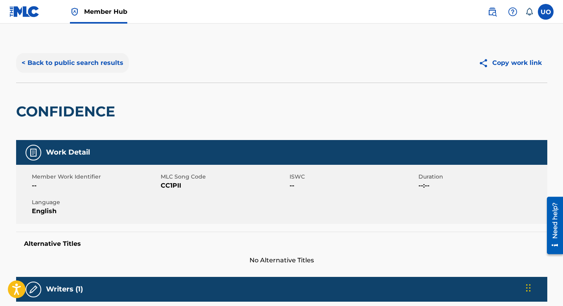
click at [28, 68] on button "< Back to public search results" at bounding box center [72, 63] width 113 height 20
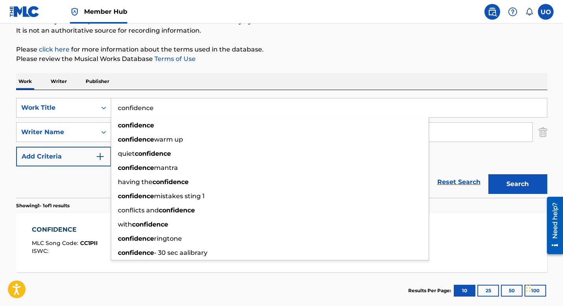
drag, startPoint x: 165, startPoint y: 115, endPoint x: 112, endPoint y: 104, distance: 53.8
click at [112, 104] on input "confidence" at bounding box center [329, 107] width 436 height 19
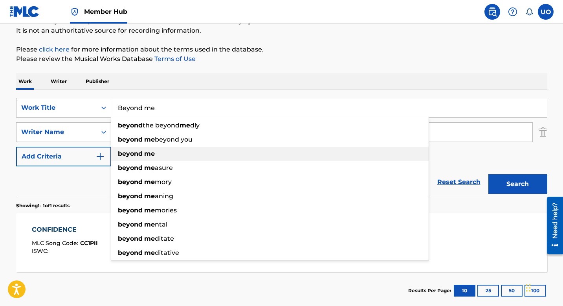
click at [135, 154] on strong "beyond" at bounding box center [130, 153] width 25 height 7
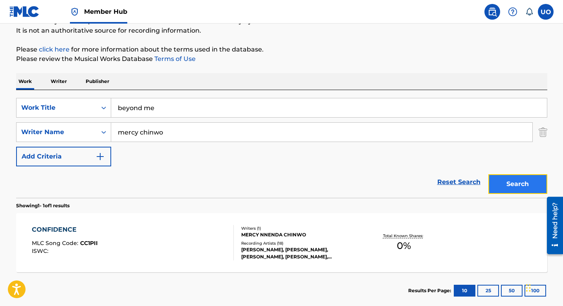
click at [523, 186] on button "Search" at bounding box center [517, 184] width 59 height 20
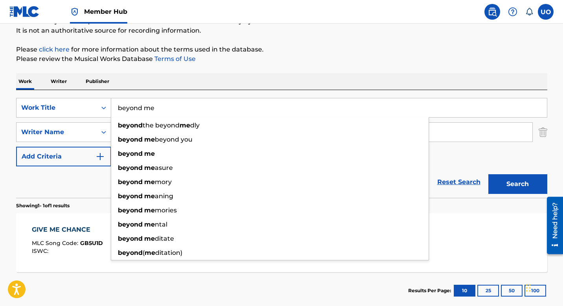
drag, startPoint x: 165, startPoint y: 111, endPoint x: 115, endPoint y: 110, distance: 50.3
click at [115, 110] on input "beyond me" at bounding box center [329, 107] width 436 height 19
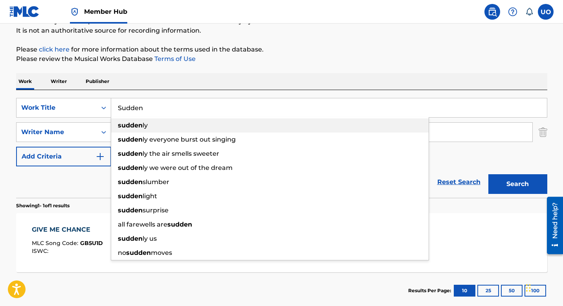
click at [122, 124] on strong "sudden" at bounding box center [130, 124] width 25 height 7
type input "suddenly"
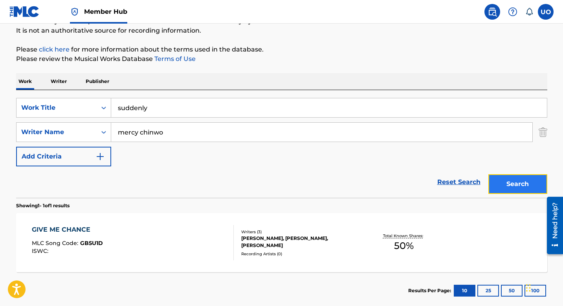
click at [511, 187] on button "Search" at bounding box center [517, 184] width 59 height 20
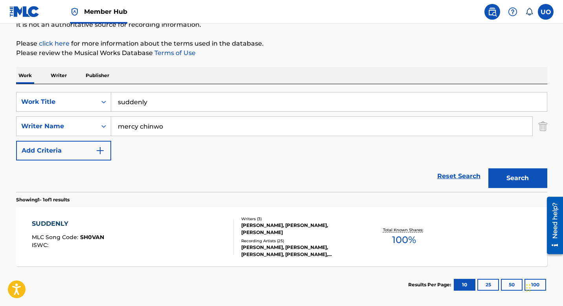
scroll to position [84, 0]
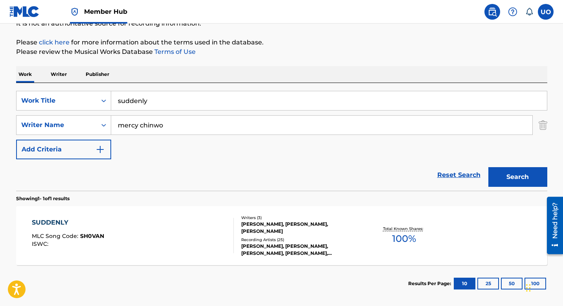
click at [117, 223] on div "SUDDENLY MLC Song Code : SH0VAN ISWC :" at bounding box center [133, 235] width 202 height 35
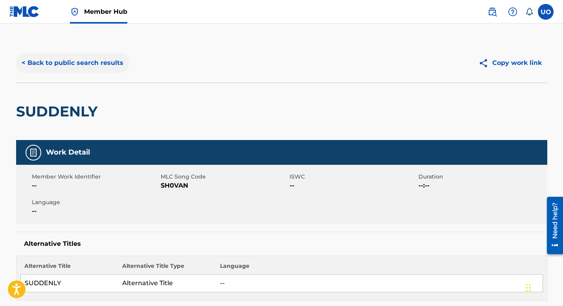
click at [24, 62] on button "< Back to public search results" at bounding box center [72, 63] width 113 height 20
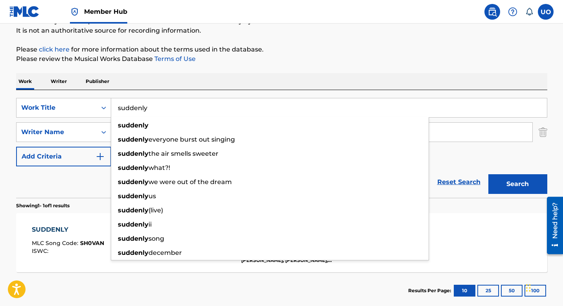
drag, startPoint x: 167, startPoint y: 109, endPoint x: 117, endPoint y: 104, distance: 49.7
click at [117, 104] on input "suddenly" at bounding box center [329, 107] width 436 height 19
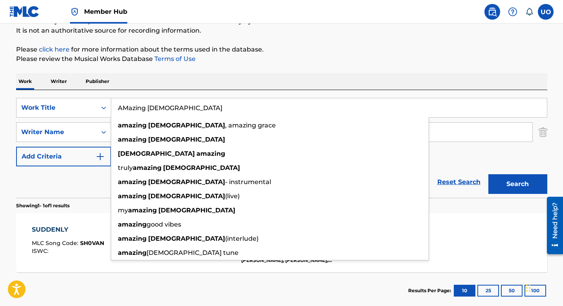
click at [488, 174] on button "Search" at bounding box center [517, 184] width 59 height 20
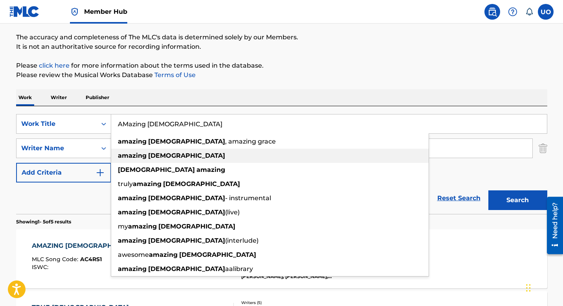
click at [165, 154] on div "amazing god" at bounding box center [269, 155] width 317 height 14
type input "amazing god"
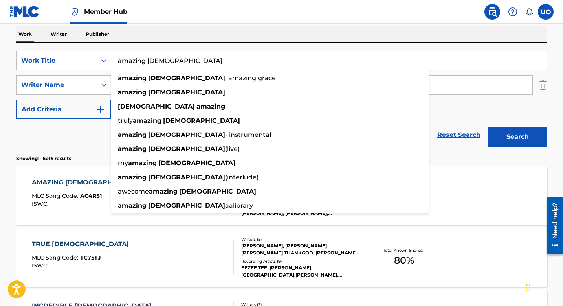
scroll to position [130, 0]
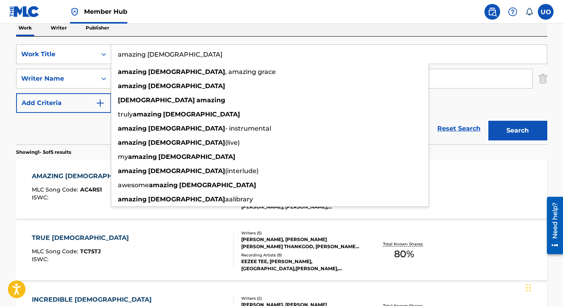
click at [194, 275] on div "TRUE GOD MLC Song Code : TC75TJ ISWC : Writers ( 5 ) CHIZEE CHIZEE, JUDITH IKEC…" at bounding box center [281, 250] width 531 height 59
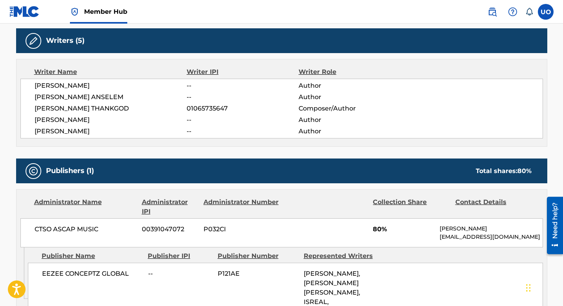
scroll to position [249, 0]
